Goal: Information Seeking & Learning: Find specific fact

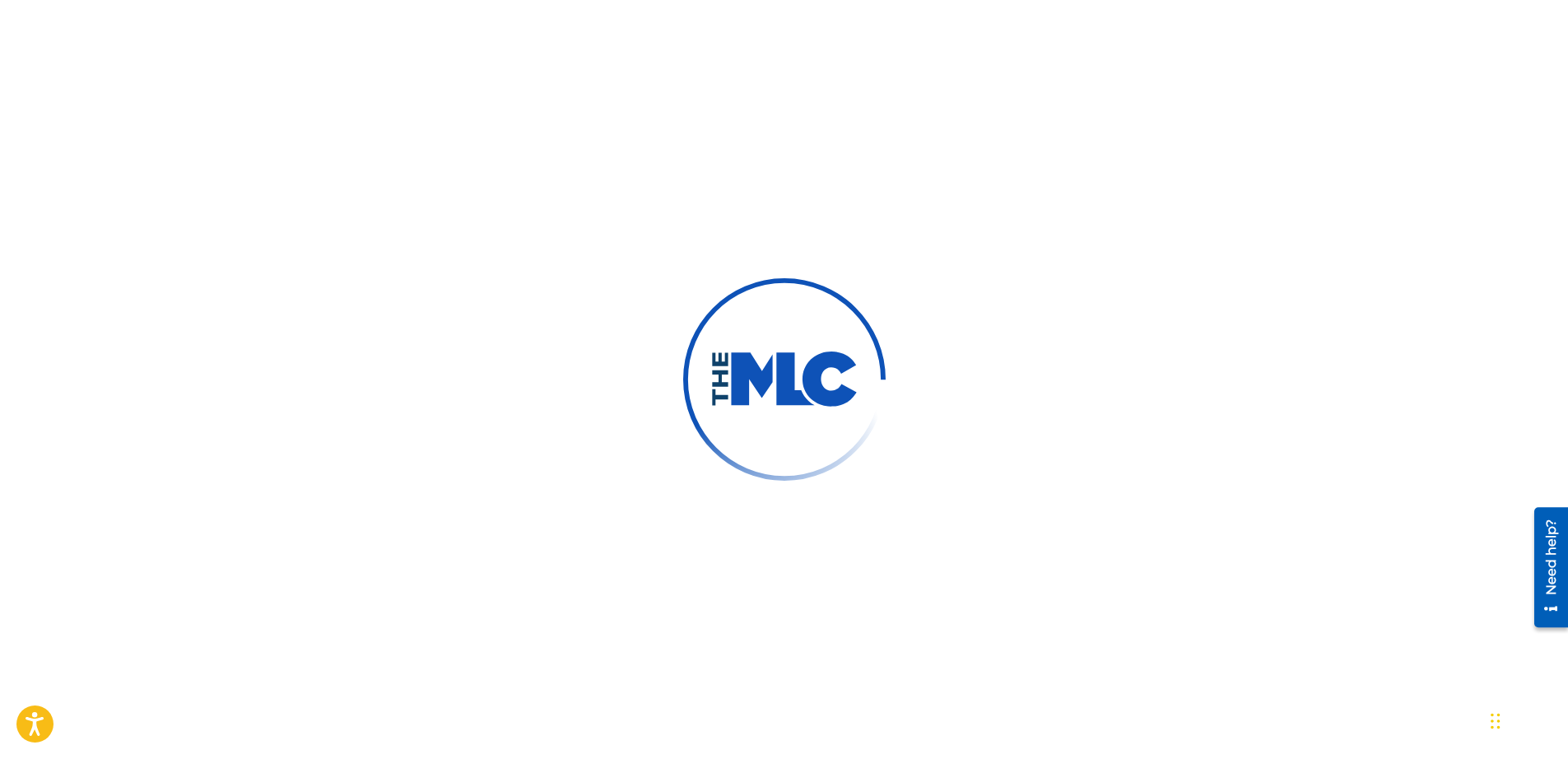
click at [345, 114] on div at bounding box center [784, 380] width 1568 height 759
